Goal: Book appointment/travel/reservation

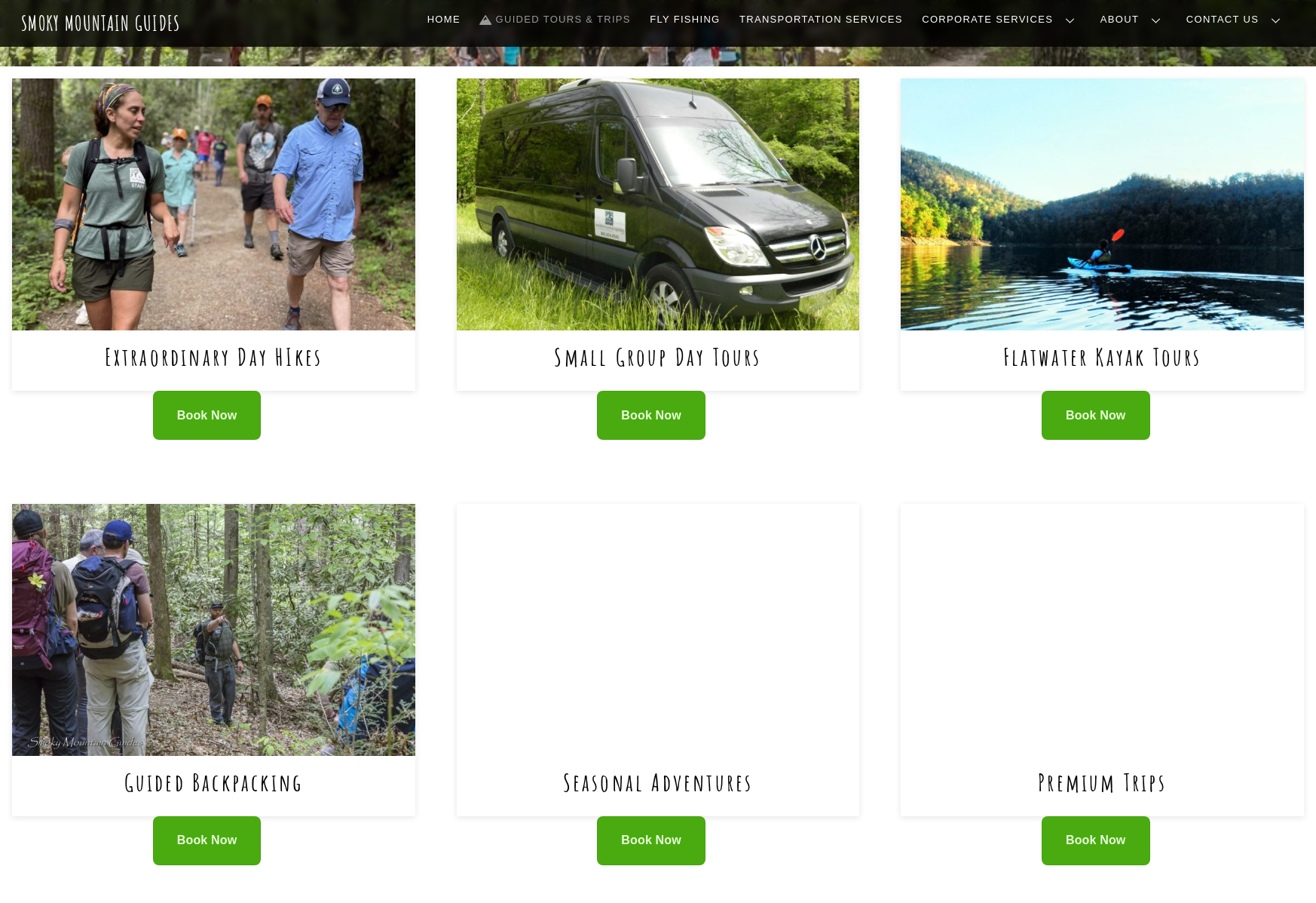
scroll to position [693, 0]
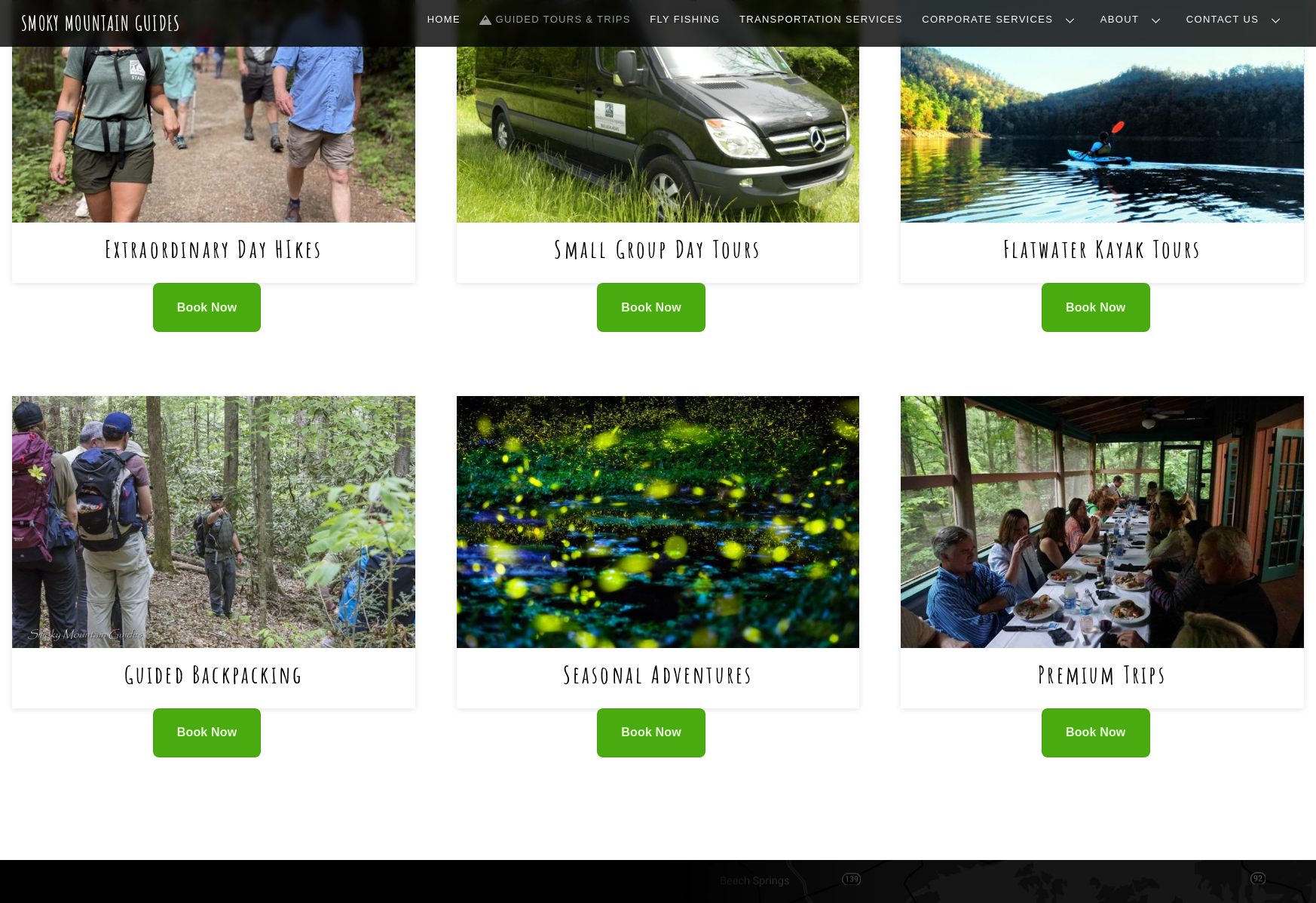
click at [1100, 220] on img at bounding box center [1102, 96] width 403 height 252
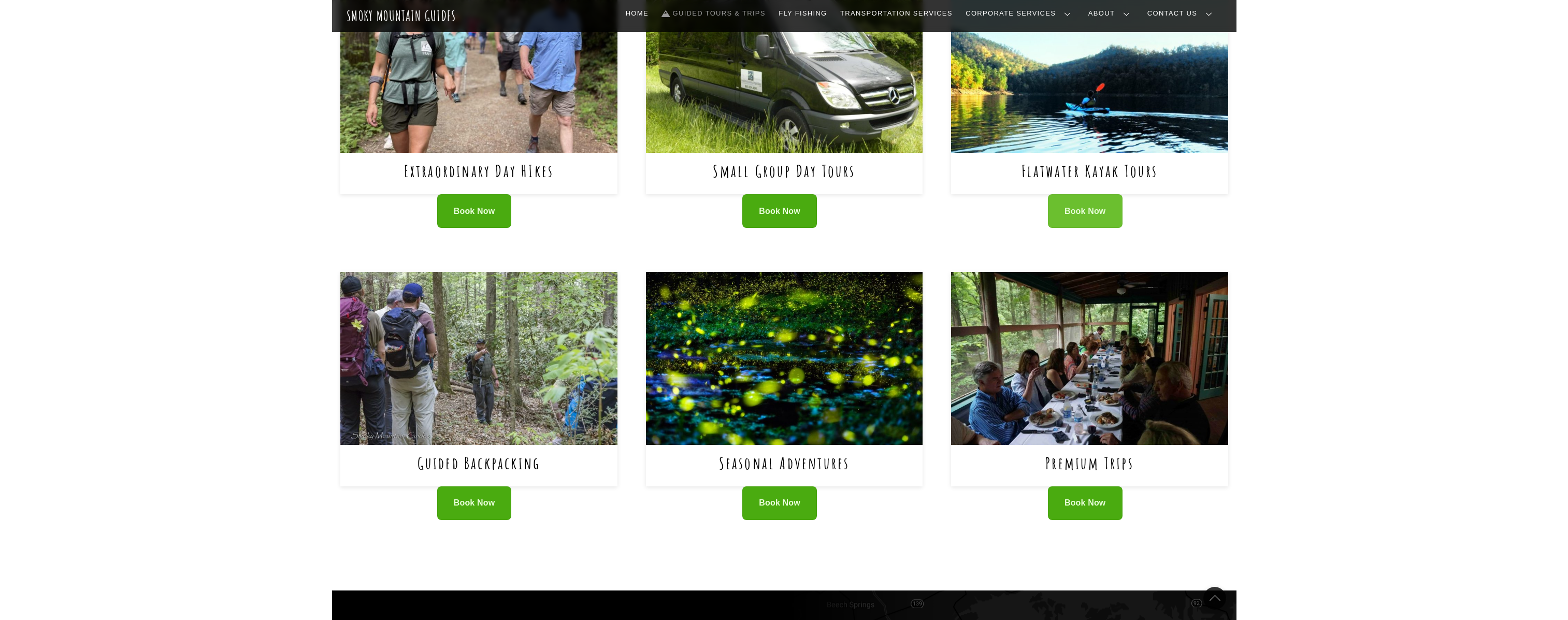
scroll to position [469, 0]
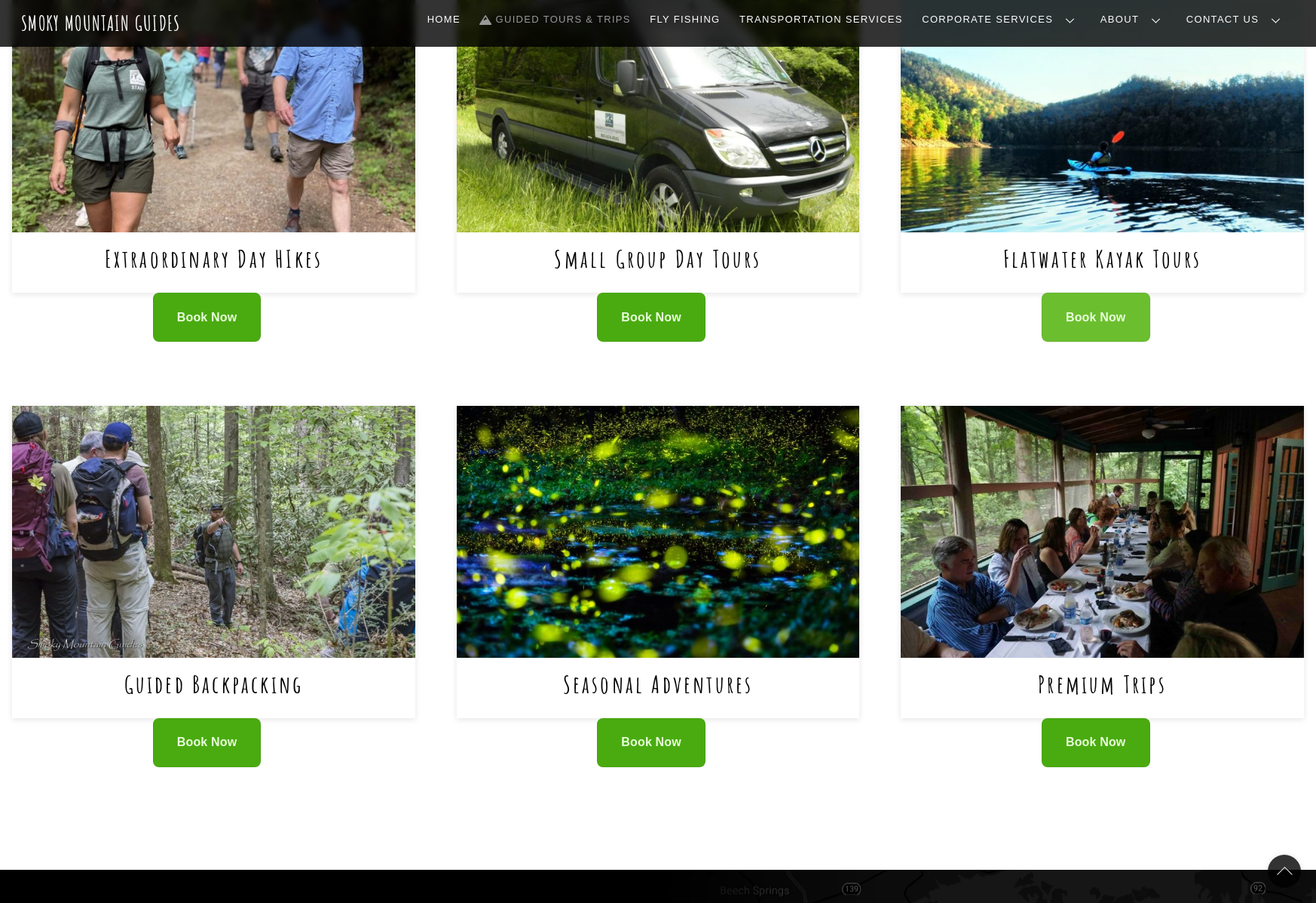
click at [1111, 304] on link "Book Now" at bounding box center [1096, 317] width 108 height 49
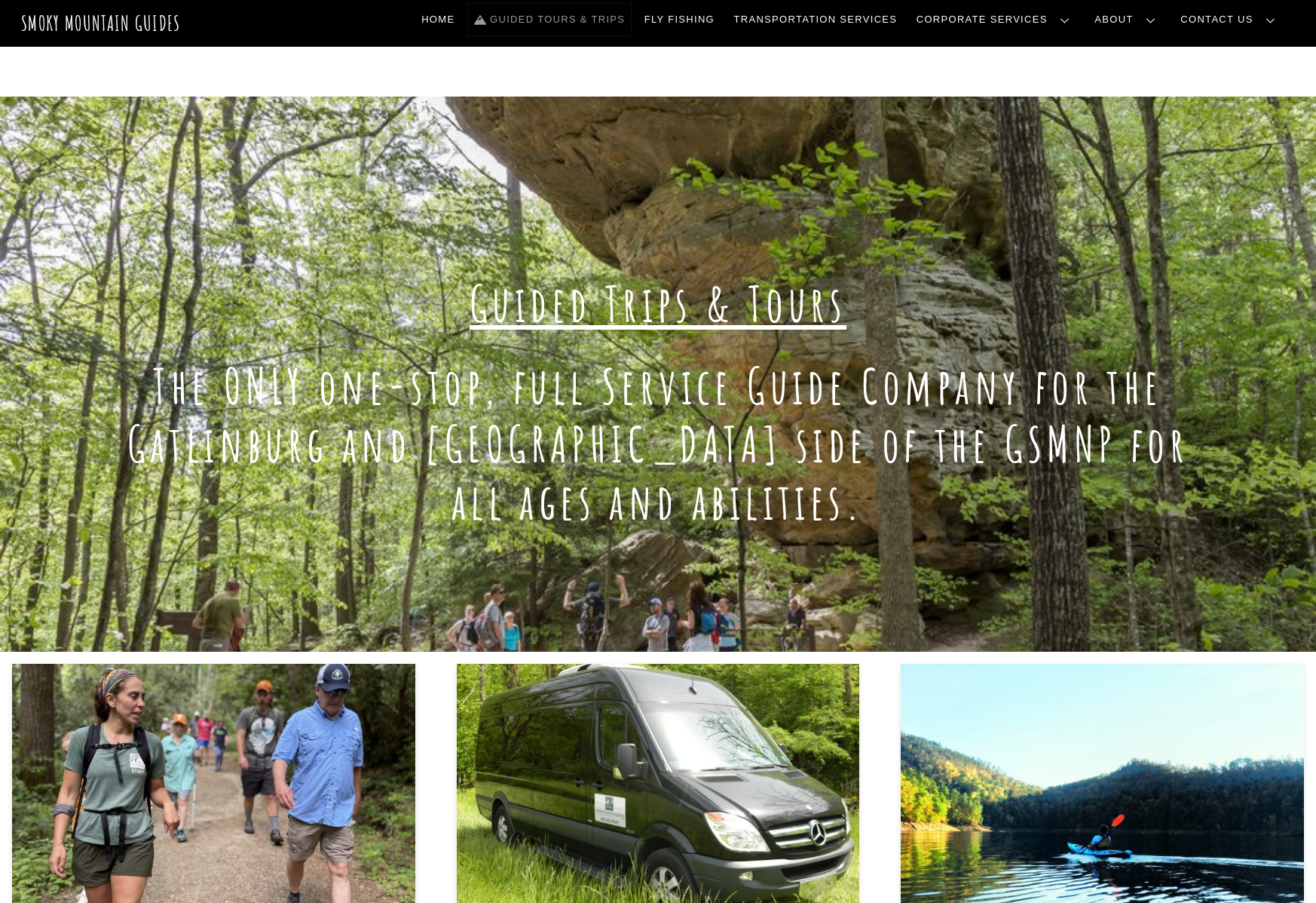
click at [631, 19] on link "Guided Tours & Trips" at bounding box center [549, 19] width 163 height 32
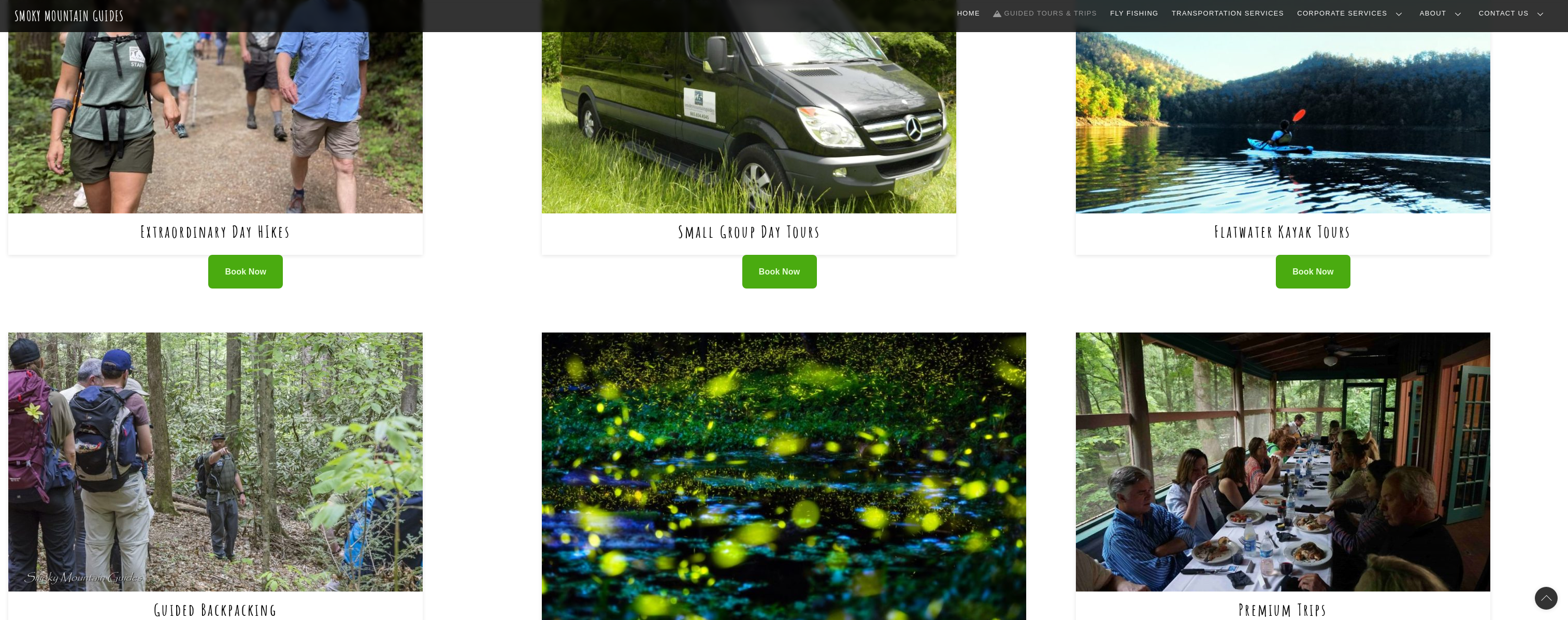
scroll to position [474, 0]
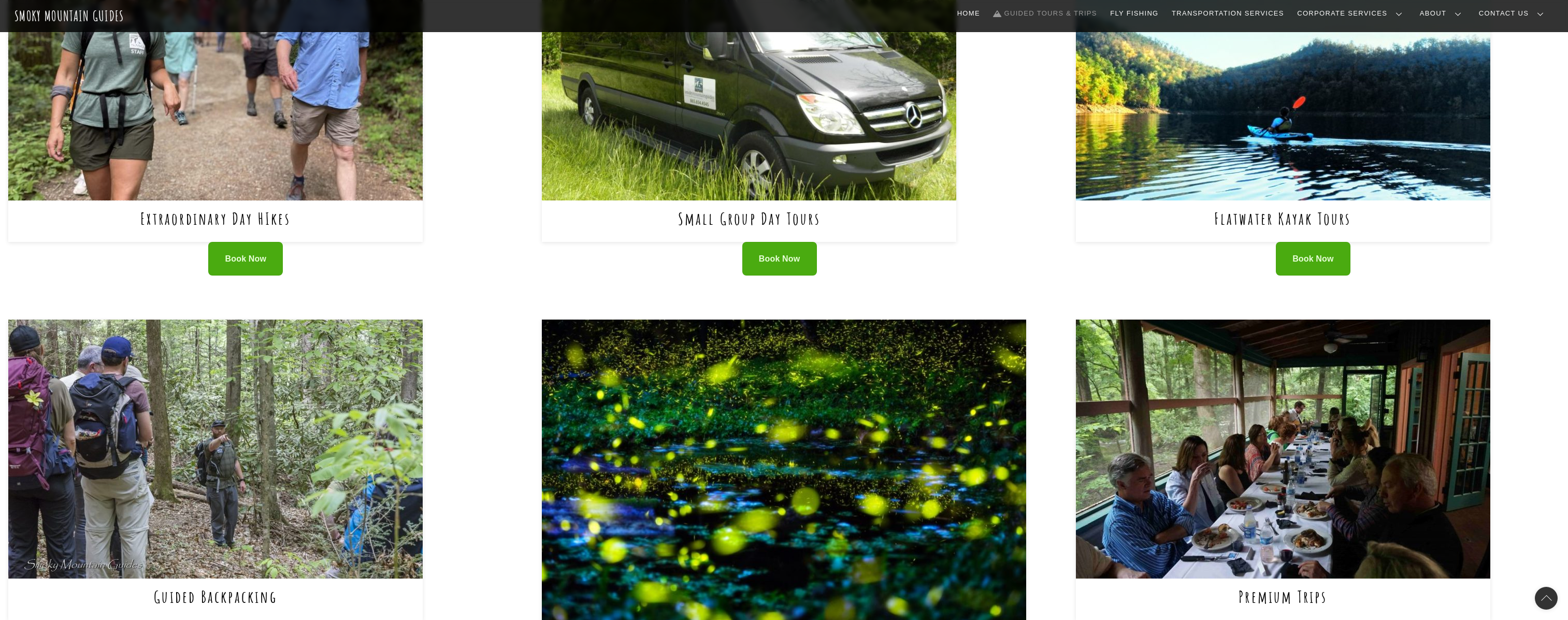
click at [237, 181] on img at bounding box center [215, 71] width 415 height 259
